Goal: Task Accomplishment & Management: Use online tool/utility

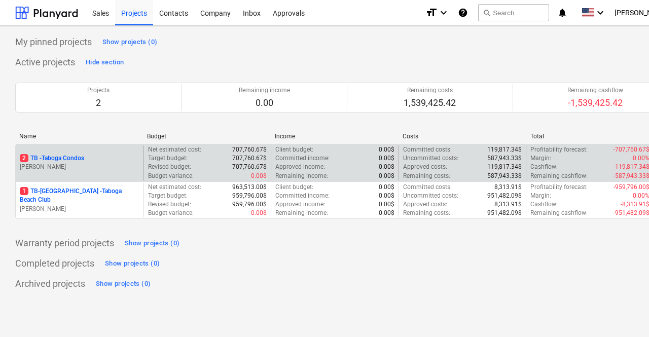
click at [75, 158] on p "2 TB - Taboga Condos" at bounding box center [52, 158] width 64 height 9
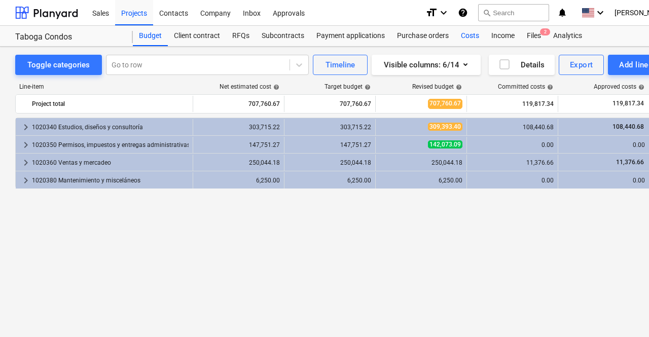
click at [468, 37] on div "Costs" at bounding box center [470, 36] width 30 height 20
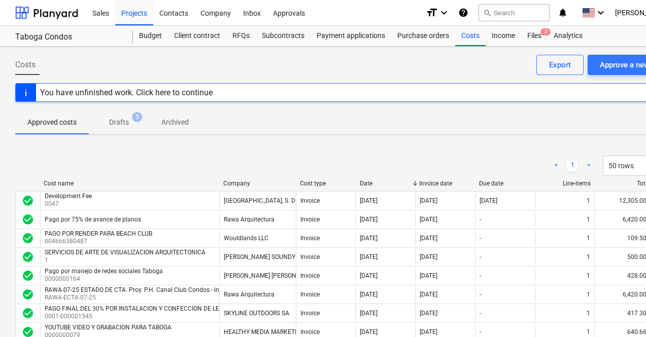
scroll to position [0, 48]
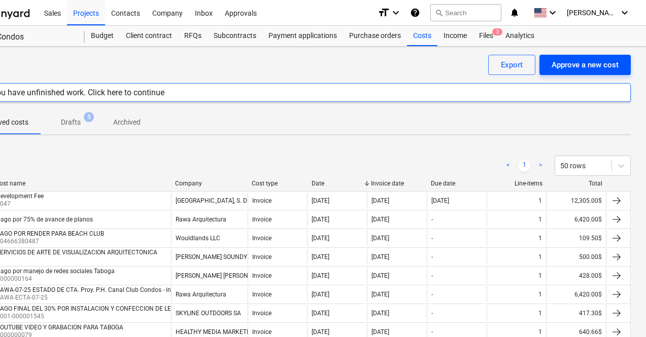
click at [575, 63] on div "Approve a new cost" at bounding box center [584, 64] width 67 height 13
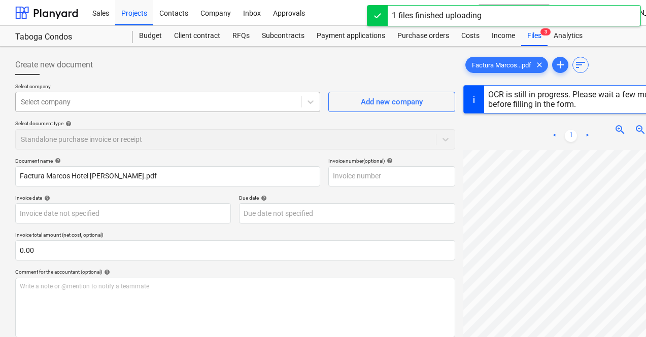
click at [98, 104] on div at bounding box center [158, 102] width 275 height 10
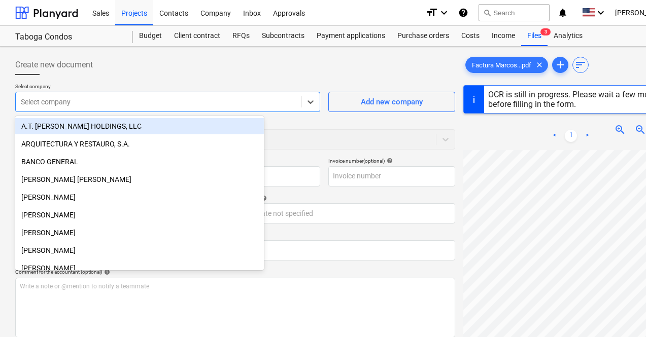
type input "0000000175"
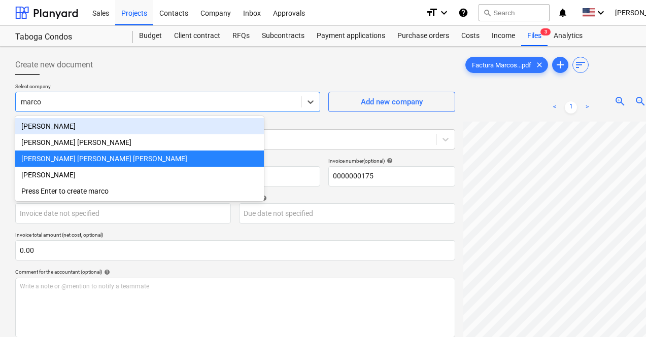
type input "[PERSON_NAME]"
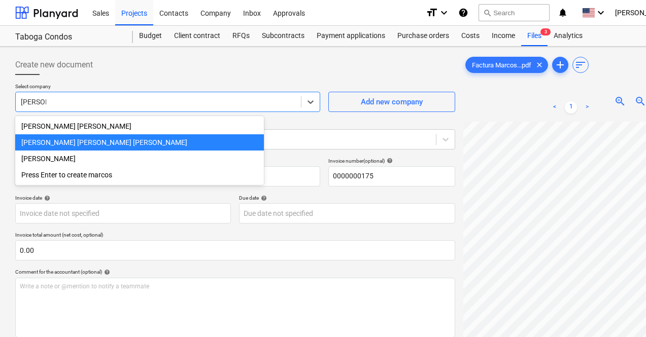
click at [135, 141] on div "[PERSON_NAME] [PERSON_NAME] [PERSON_NAME]" at bounding box center [139, 142] width 248 height 16
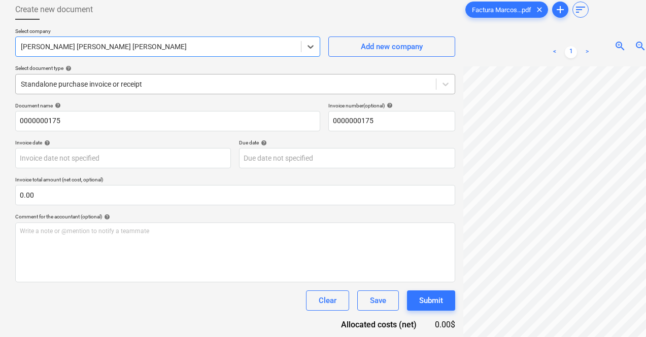
scroll to position [57, 0]
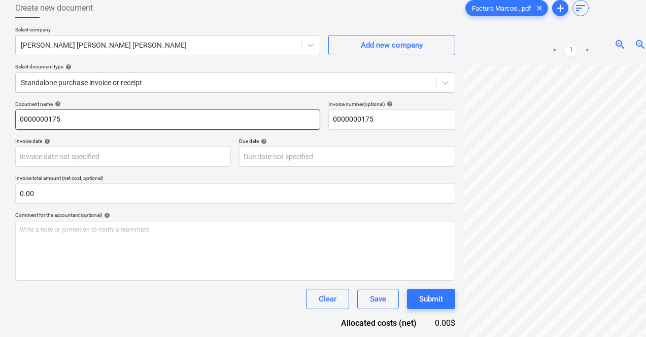
drag, startPoint x: 86, startPoint y: 118, endPoint x: 0, endPoint y: 122, distance: 85.8
click at [0, 122] on div "Create new document Select company [PERSON_NAME] [PERSON_NAME] [PERSON_NAME] Ad…" at bounding box center [347, 186] width 694 height 392
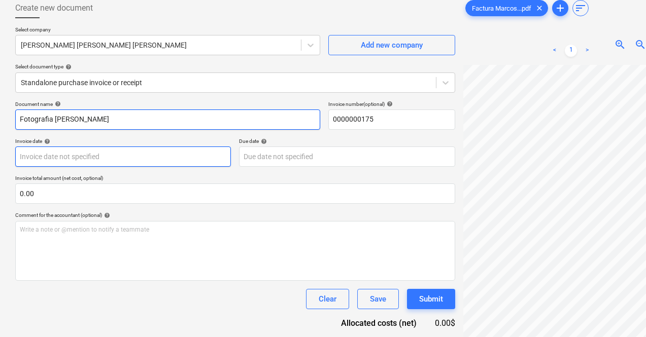
type input "Fotografia [PERSON_NAME]"
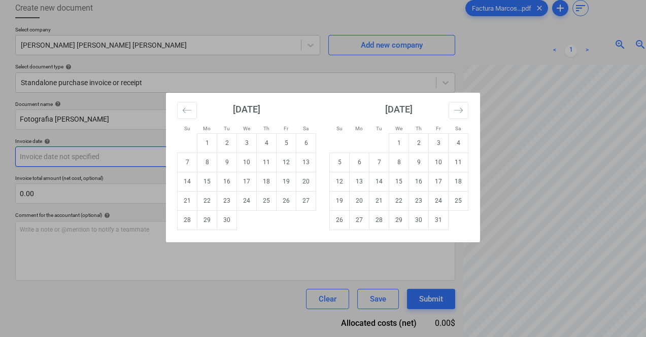
click at [153, 153] on body "Sales Projects Contacts Company Inbox Approvals format_size keyboard_arrow_down…" at bounding box center [323, 111] width 646 height 337
click at [248, 181] on td "17" at bounding box center [247, 181] width 20 height 19
type input "[DATE]"
click at [254, 156] on body "Sales Projects Contacts Company Inbox Approvals format_size keyboard_arrow_down…" at bounding box center [323, 111] width 646 height 337
click at [231, 224] on td "30" at bounding box center [227, 219] width 20 height 19
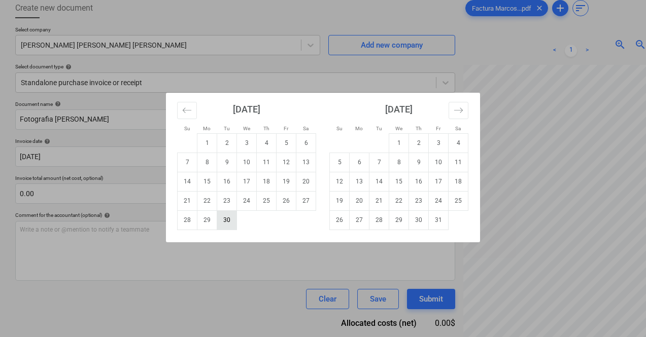
type input "[DATE]"
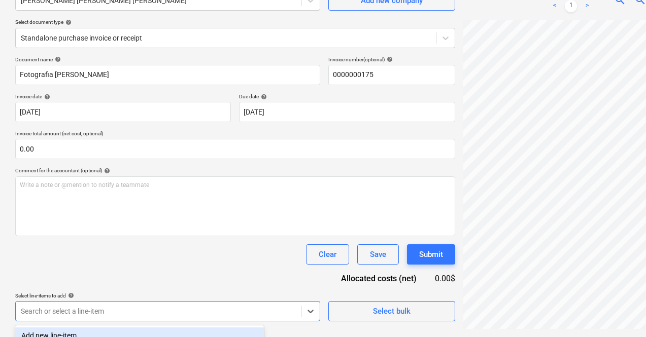
scroll to position [244, 0]
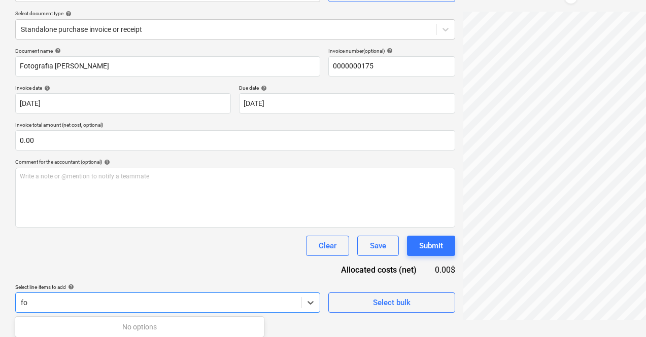
type input "f"
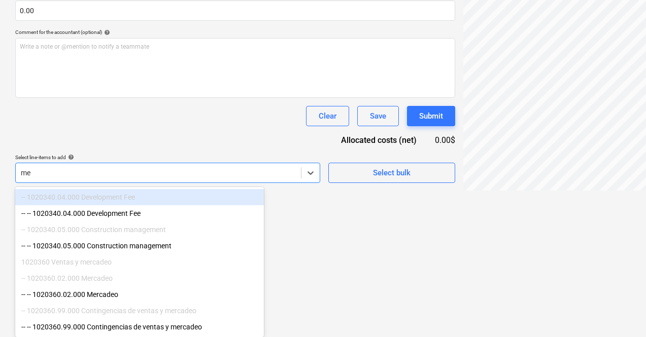
type input "mer"
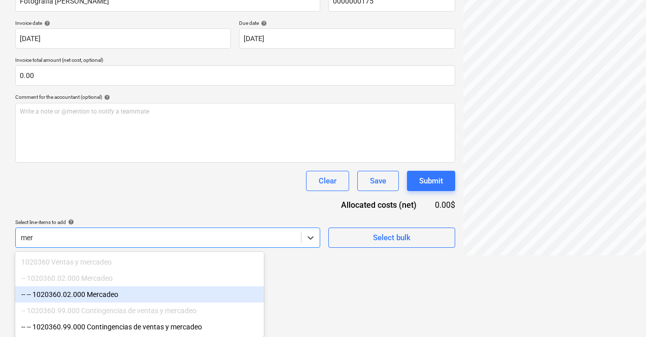
click at [121, 291] on div "-- -- 1020360.02.000 Mercadeo" at bounding box center [139, 295] width 248 height 16
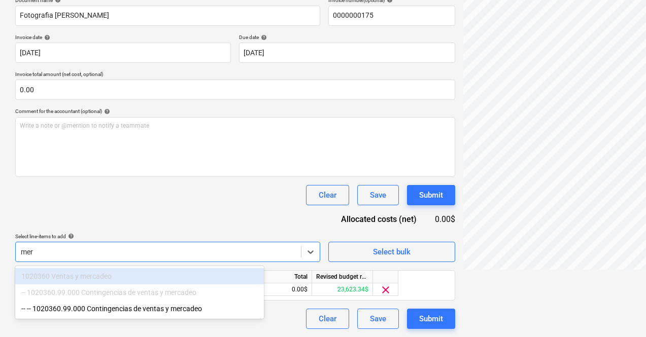
scroll to position [161, 0]
type input "mer"
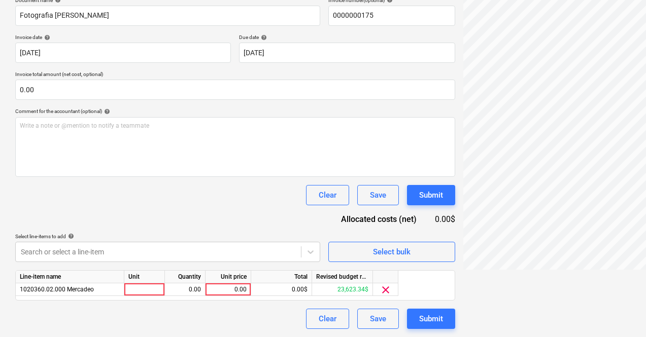
click at [157, 200] on div "Clear Save Submit" at bounding box center [235, 195] width 440 height 20
click at [232, 290] on div "0.00" at bounding box center [227, 289] width 37 height 13
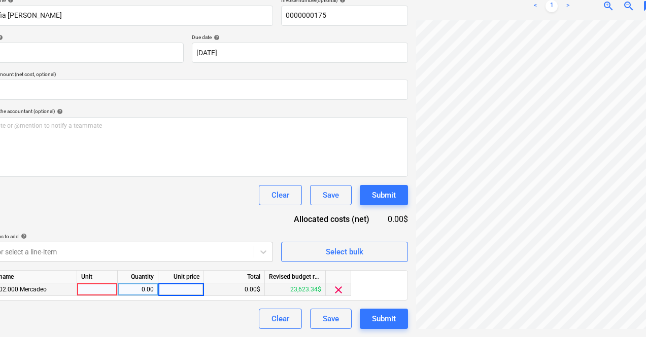
scroll to position [0, 0]
type input "178.32"
click at [93, 289] on div at bounding box center [97, 289] width 41 height 13
click at [155, 318] on div "Clear Save Submit" at bounding box center [188, 319] width 440 height 20
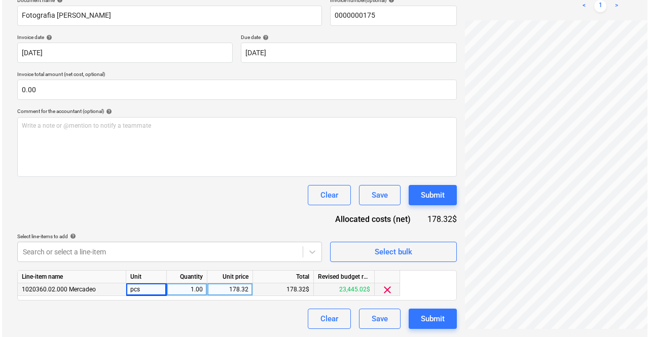
scroll to position [161, 1]
click at [406, 320] on button "Submit" at bounding box center [430, 319] width 48 height 20
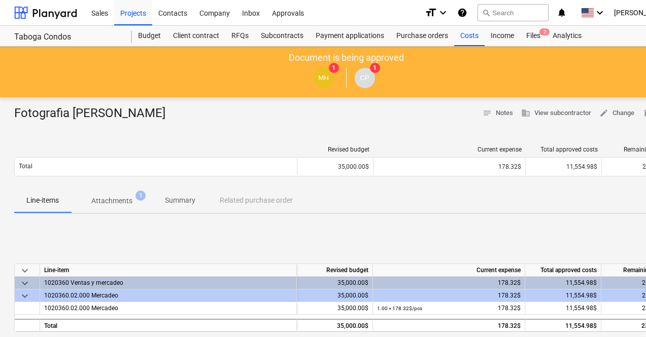
scroll to position [0, 48]
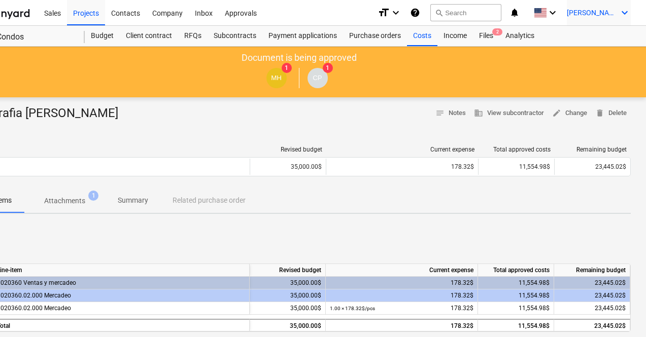
click at [618, 20] on div "[PERSON_NAME] keyboard_arrow_down" at bounding box center [598, 12] width 64 height 25
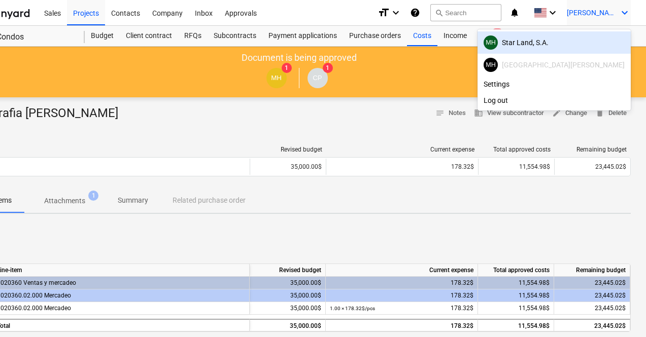
click at [602, 41] on div "MH Star Land, S.A." at bounding box center [553, 42] width 141 height 14
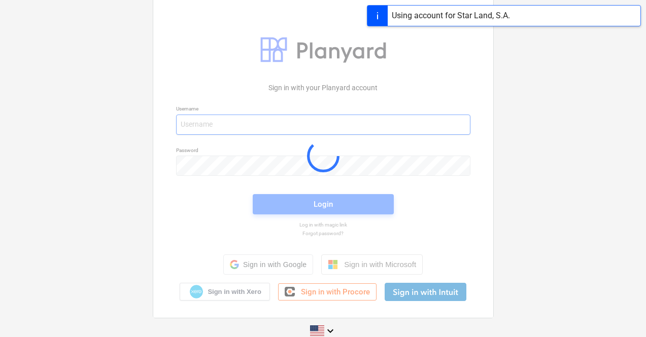
type input "[PERSON_NAME][EMAIL_ADDRESS][DOMAIN_NAME]"
